Goal: Navigation & Orientation: Find specific page/section

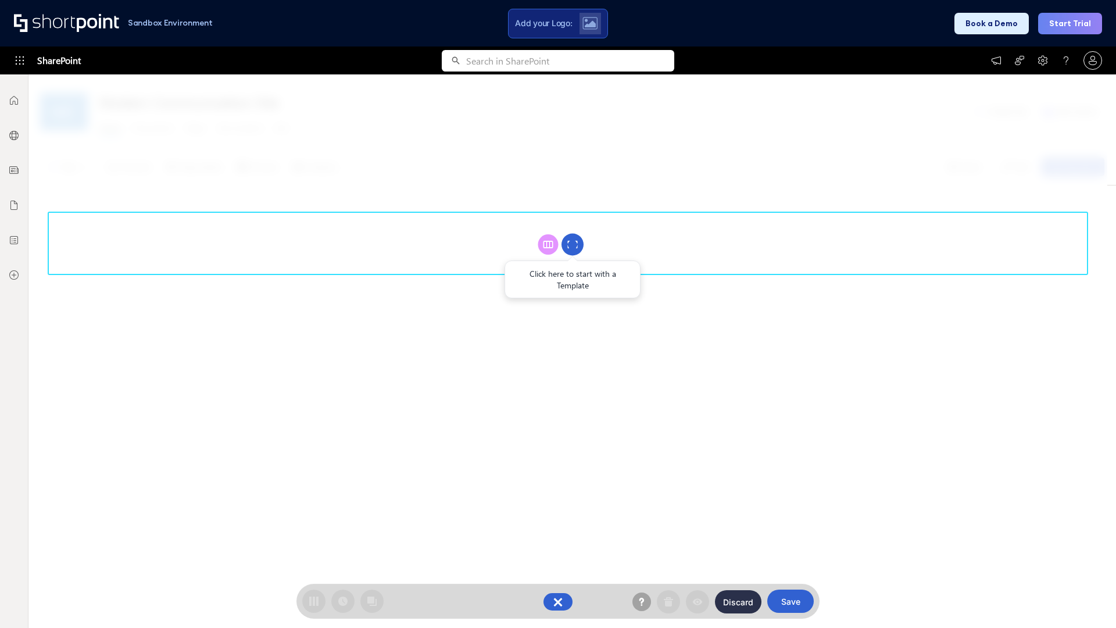
click at [573, 244] on circle at bounding box center [573, 245] width 22 height 22
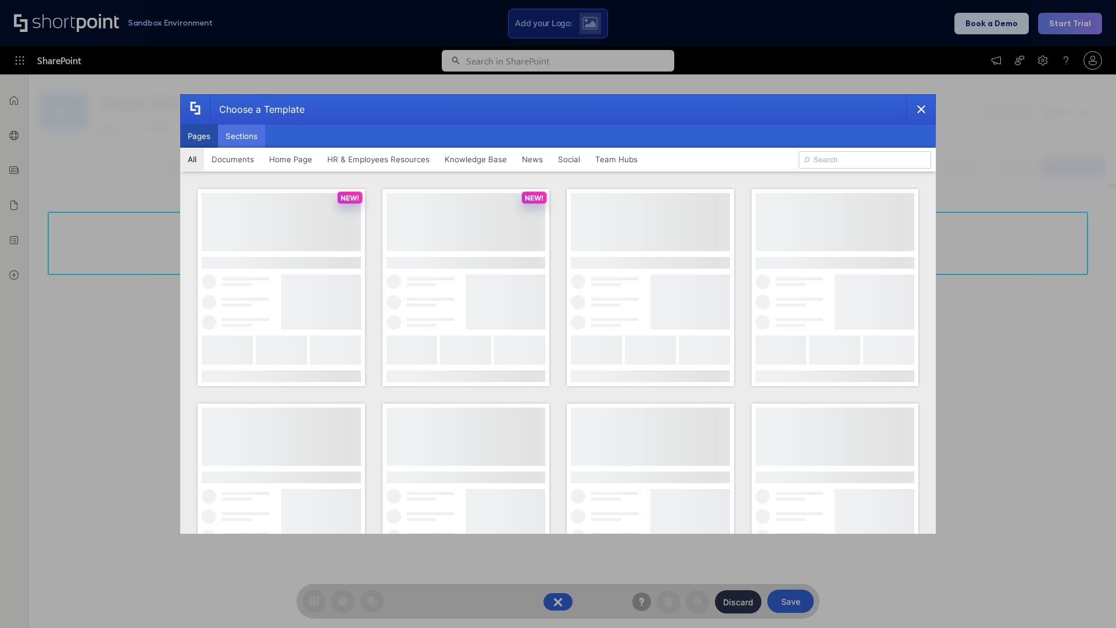
click at [241, 136] on button "Sections" at bounding box center [241, 135] width 47 height 23
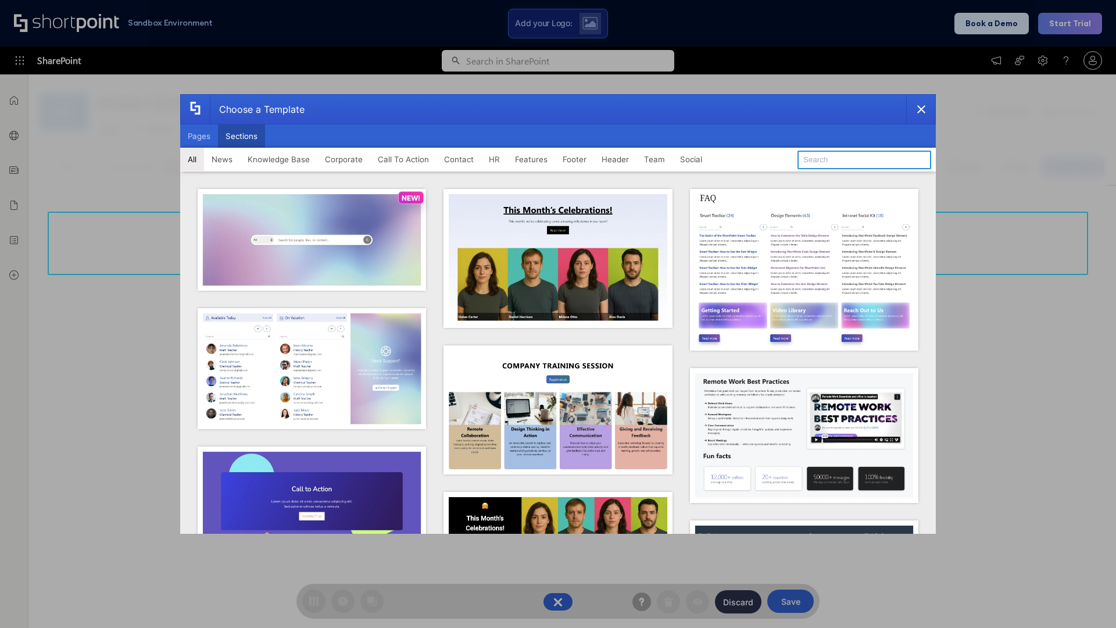
type input "Company News"
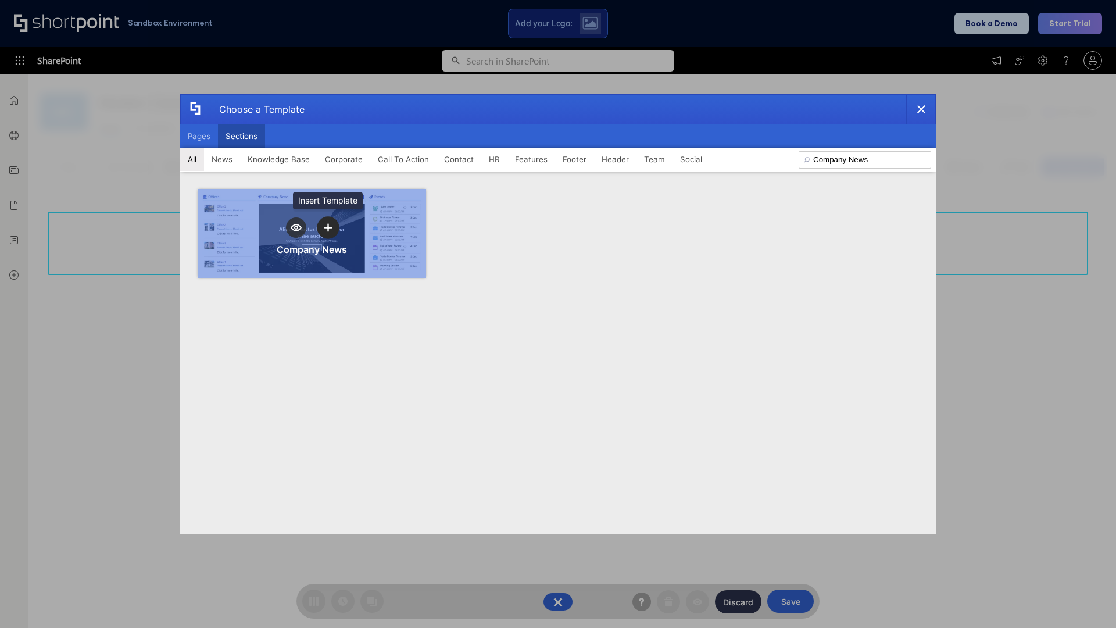
click at [328, 227] on icon "template selector" at bounding box center [328, 227] width 8 height 8
